Goal: Transaction & Acquisition: Purchase product/service

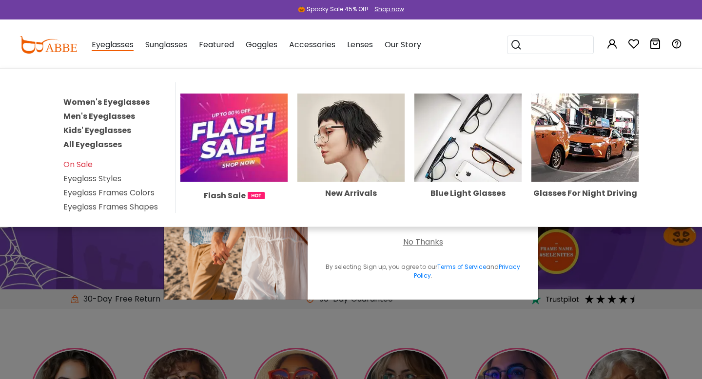
click at [109, 101] on link "Women's Eyeglasses" at bounding box center [106, 101] width 86 height 11
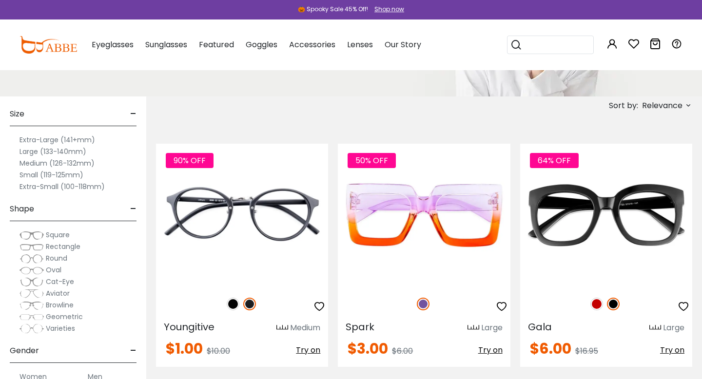
scroll to position [25, 0]
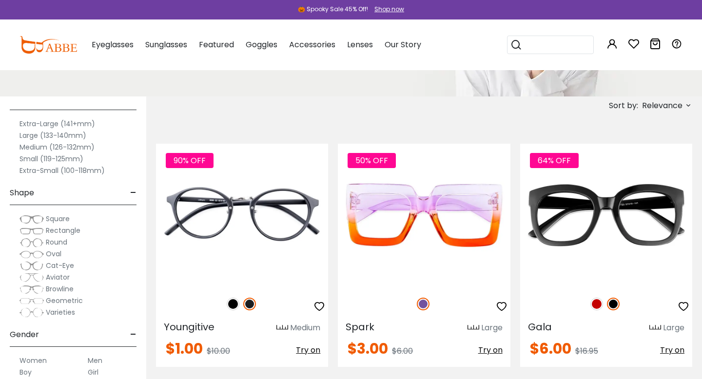
click at [53, 253] on span "Oval" at bounding box center [54, 254] width 16 height 10
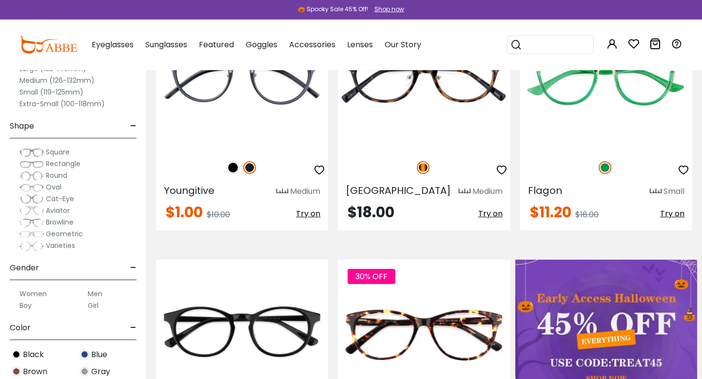
scroll to position [227, 0]
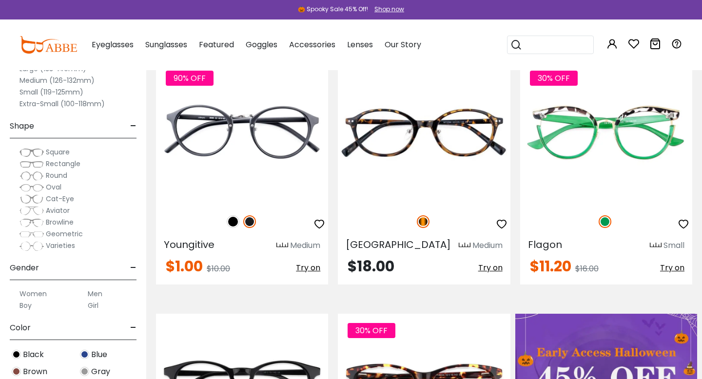
click at [48, 188] on span "Oval" at bounding box center [54, 187] width 16 height 10
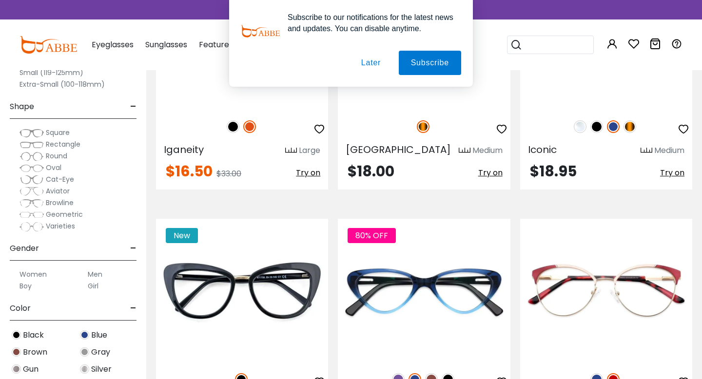
scroll to position [1874, 0]
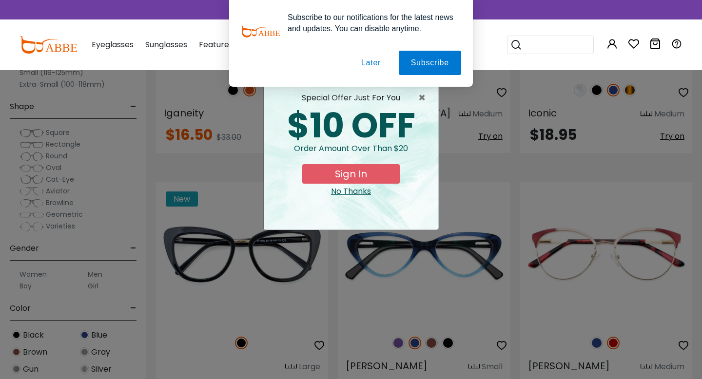
click at [362, 61] on button "Later" at bounding box center [371, 63] width 44 height 24
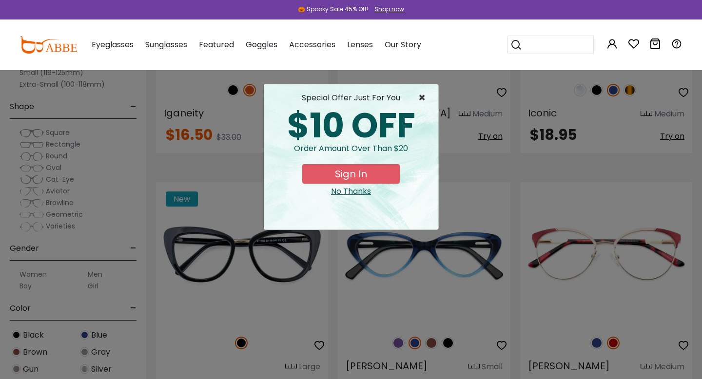
click at [422, 97] on span "×" at bounding box center [424, 98] width 12 height 12
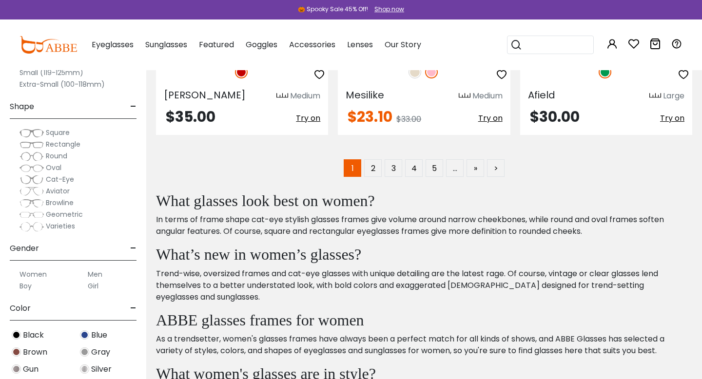
scroll to position [5177, 0]
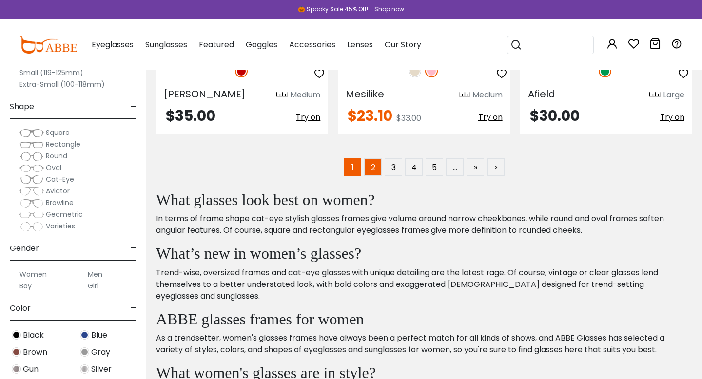
click at [378, 173] on link "2" at bounding box center [373, 167] width 18 height 18
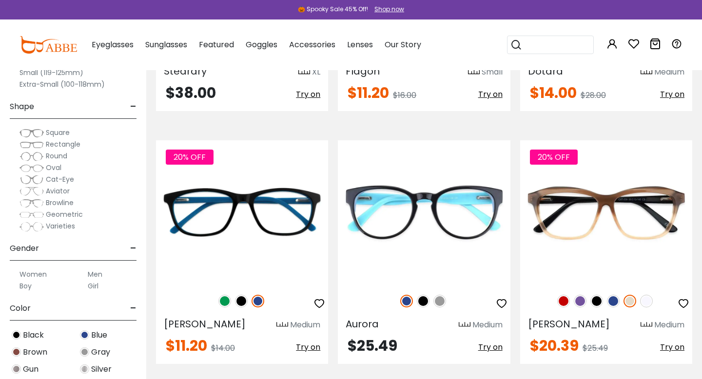
scroll to position [653, 0]
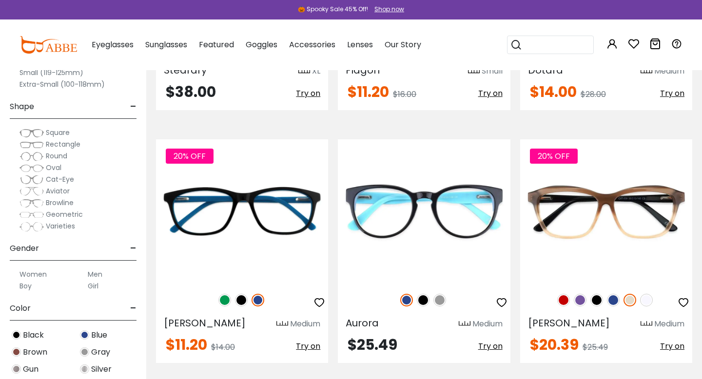
click at [570, 41] on input "search" at bounding box center [556, 45] width 68 height 18
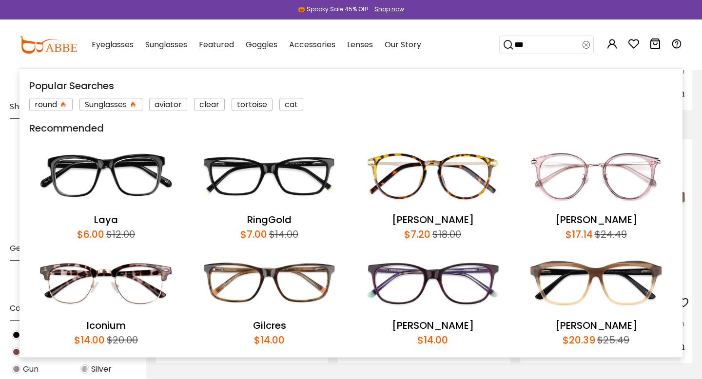
type input "****"
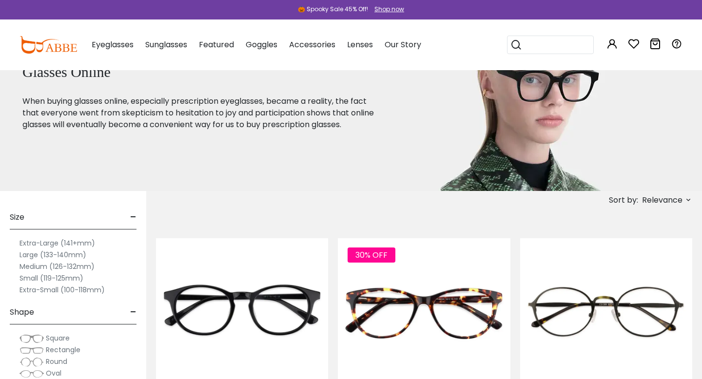
scroll to position [48, 0]
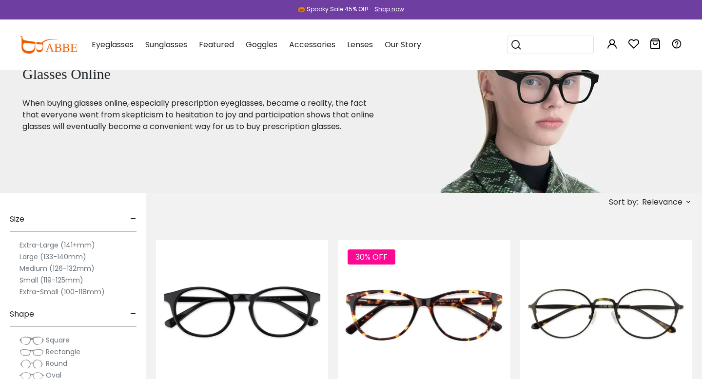
click at [661, 204] on span "Relevance" at bounding box center [662, 202] width 40 height 18
click at [641, 245] on label "Best Sellers" at bounding box center [638, 242] width 44 height 12
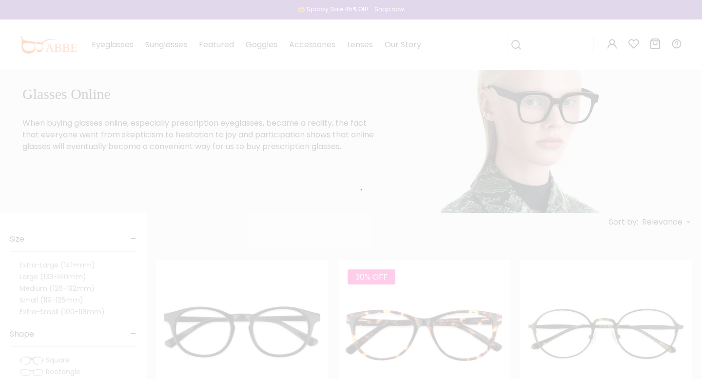
scroll to position [17, 0]
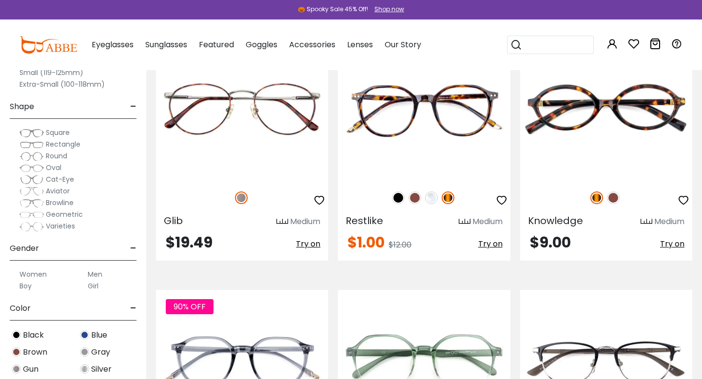
scroll to position [1762, 0]
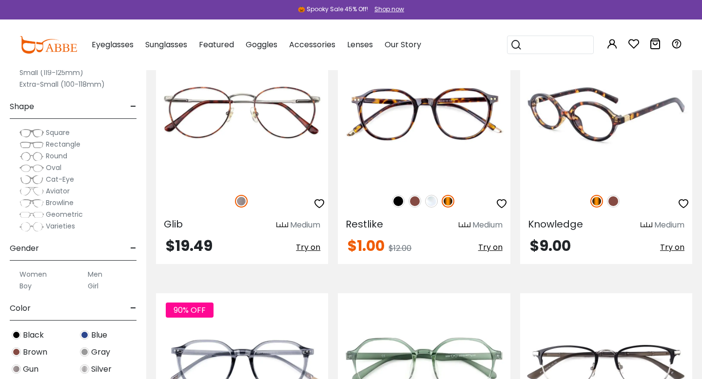
click at [612, 202] on img at bounding box center [613, 201] width 13 height 13
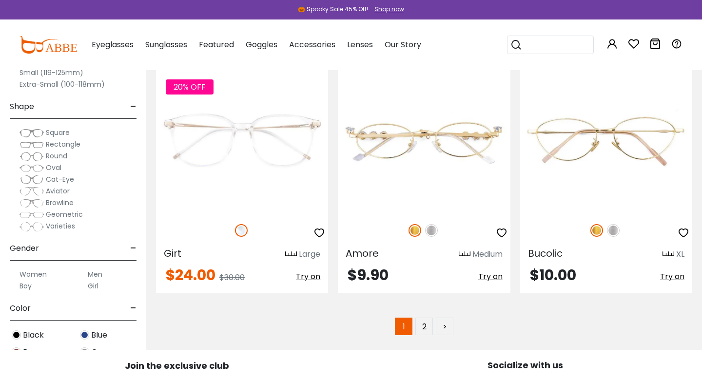
scroll to position [5018, 0]
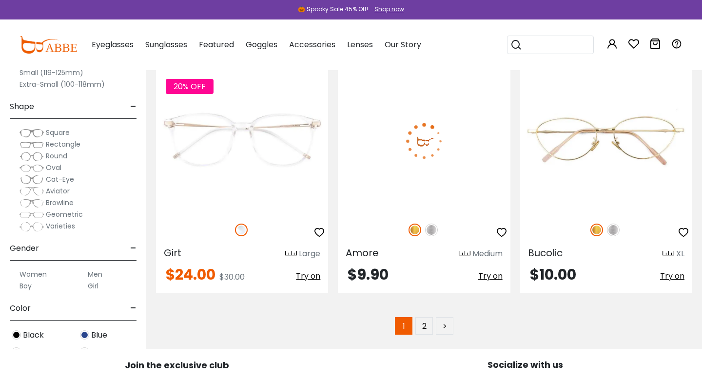
click at [433, 233] on img at bounding box center [431, 230] width 13 height 13
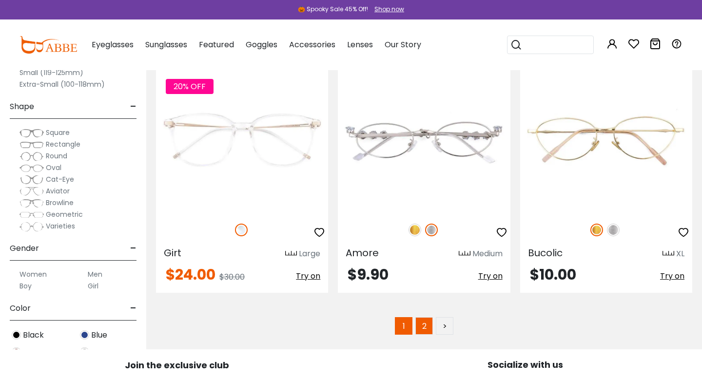
click at [424, 332] on link "2" at bounding box center [424, 326] width 18 height 18
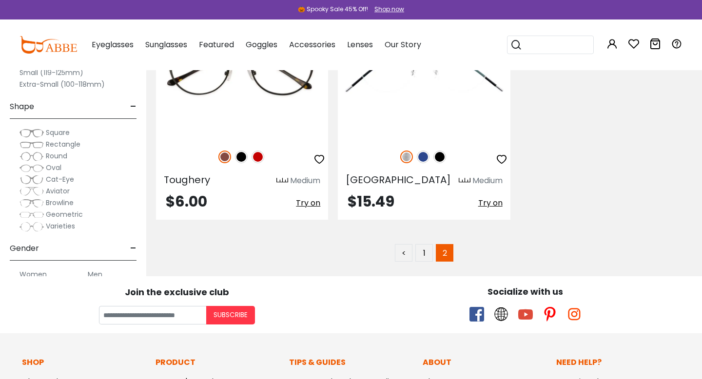
scroll to position [1561, 0]
